Goal: Ask a question

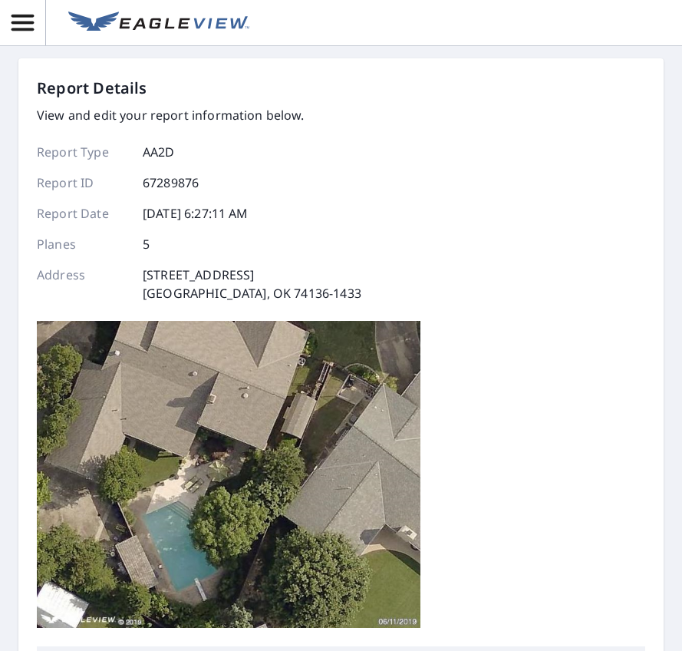
click at [17, 28] on icon "button" at bounding box center [23, 23] width 22 height 16
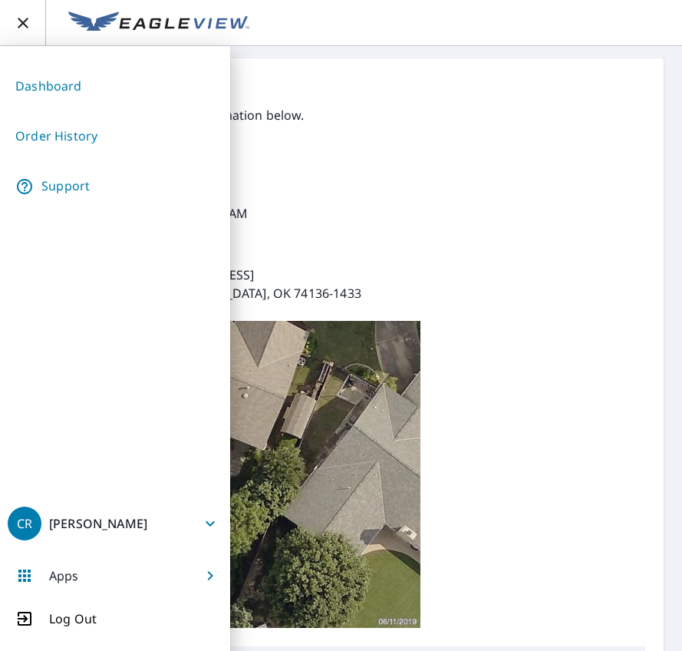
click at [57, 182] on link "Support" at bounding box center [115, 186] width 215 height 38
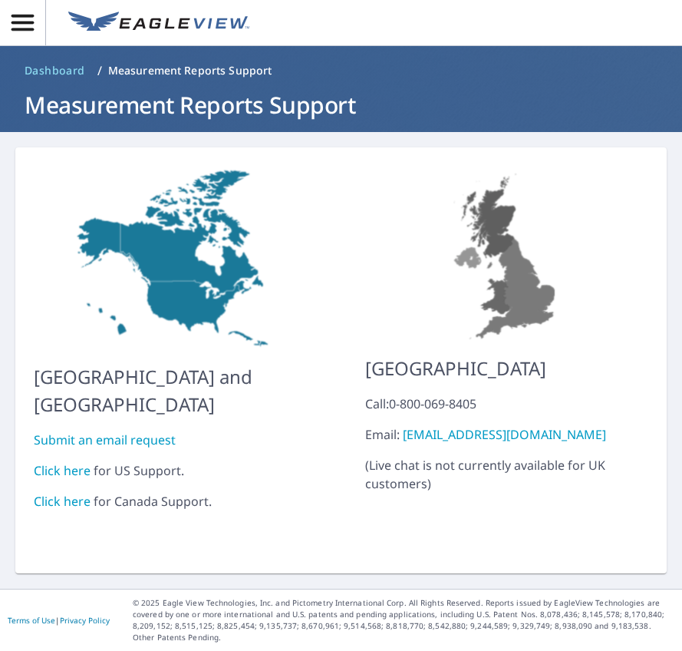
click at [58, 462] on link "Click here" at bounding box center [62, 470] width 57 height 17
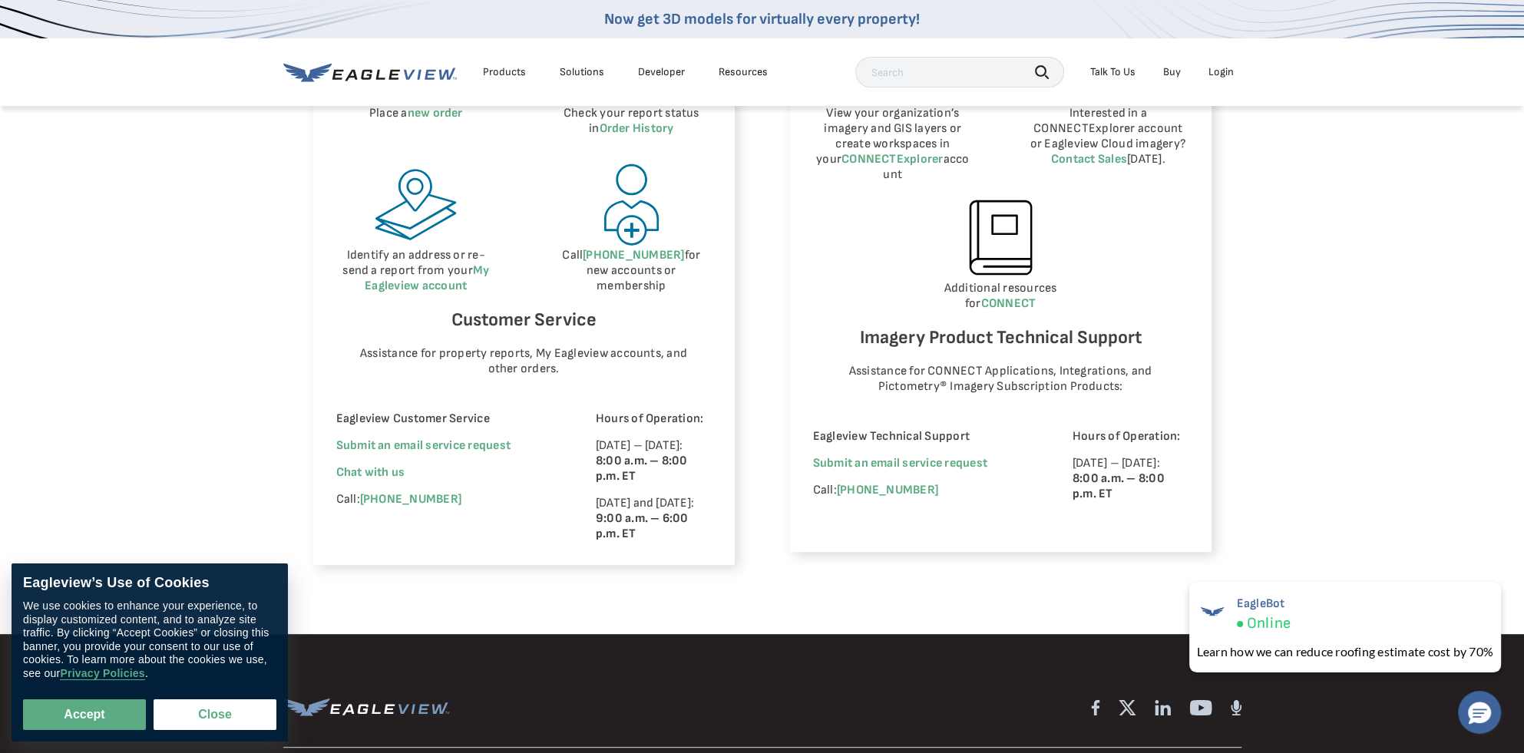
scroll to position [921, 0]
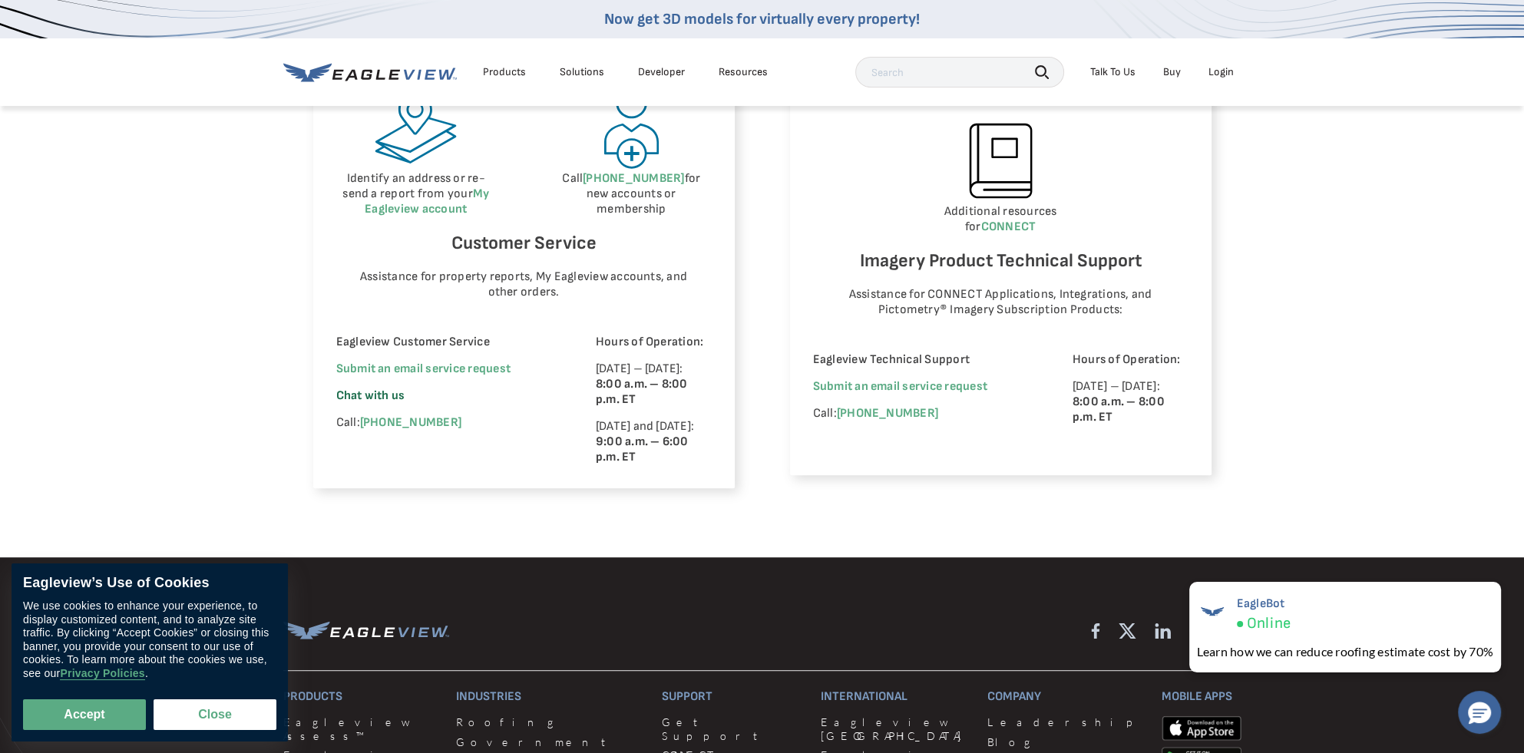
click at [366, 394] on span "Chat with us" at bounding box center [370, 395] width 69 height 15
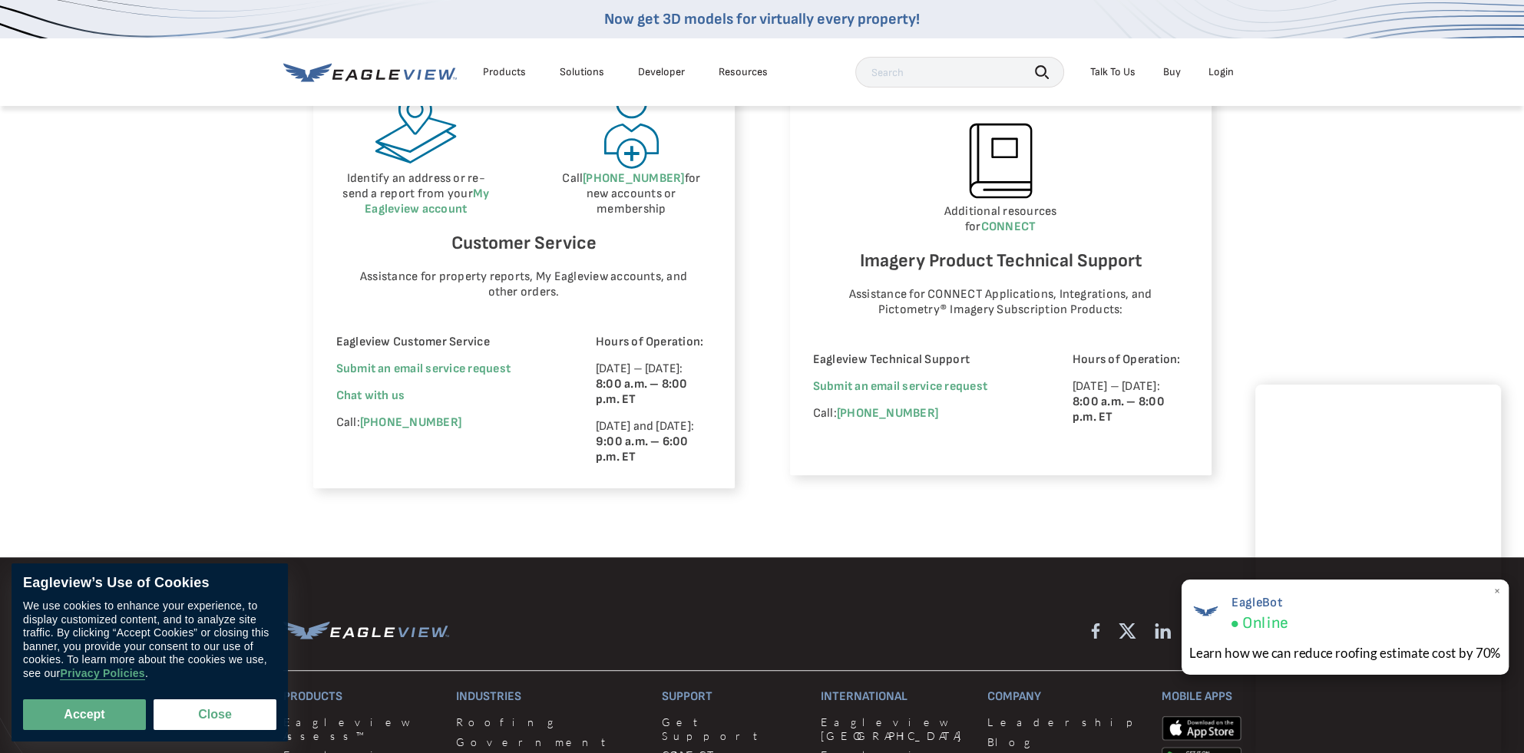
click at [1497, 591] on span "×" at bounding box center [1496, 591] width 8 height 16
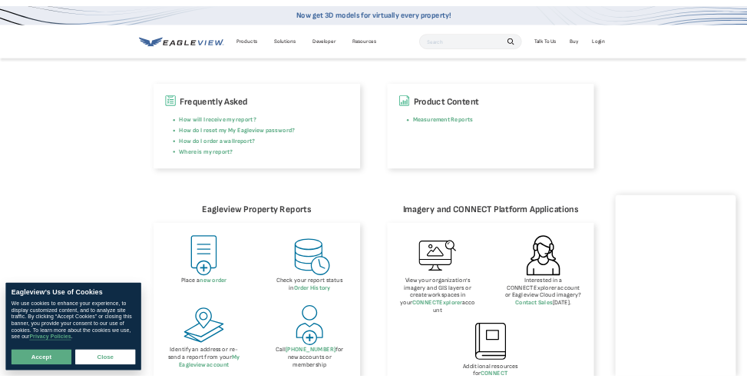
scroll to position [384, 0]
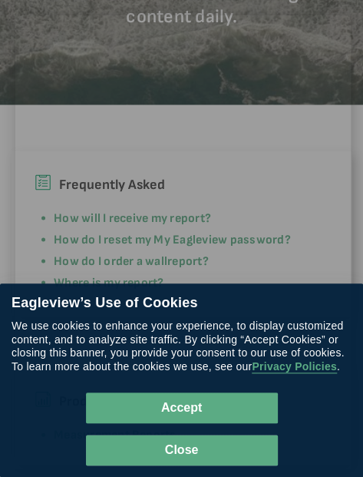
click at [204, 446] on button "Close" at bounding box center [182, 449] width 192 height 31
